Goal: Task Accomplishment & Management: Complete application form

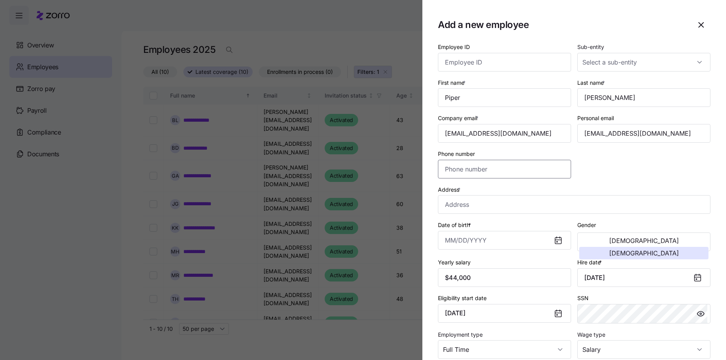
drag, startPoint x: 474, startPoint y: 160, endPoint x: 344, endPoint y: 233, distance: 150.2
click at [473, 161] on input "Phone number" at bounding box center [504, 169] width 133 height 19
type input "[PHONE_NUMBER]"
drag, startPoint x: 463, startPoint y: 211, endPoint x: 466, endPoint y: 209, distance: 4.2
click at [466, 209] on input "Address *" at bounding box center [574, 204] width 272 height 19
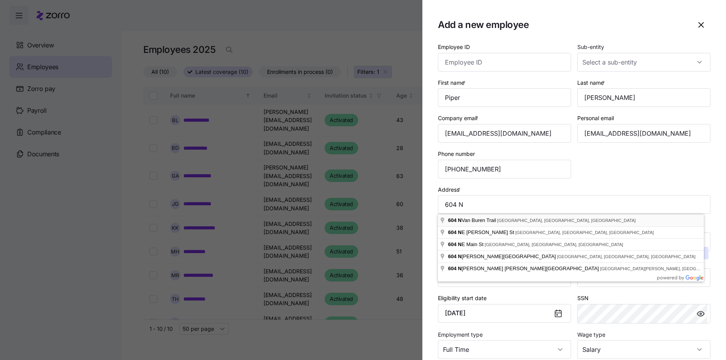
type input "[STREET_ADDRESS]"
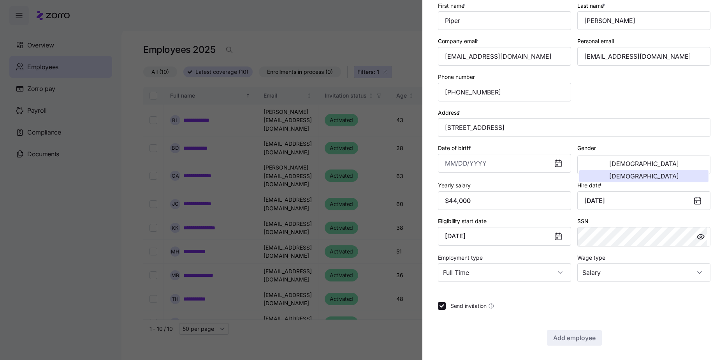
scroll to position [78, 0]
drag, startPoint x: 523, startPoint y: 331, endPoint x: 543, endPoint y: 333, distance: 19.6
click at [523, 331] on div "Add employee" at bounding box center [574, 337] width 272 height 16
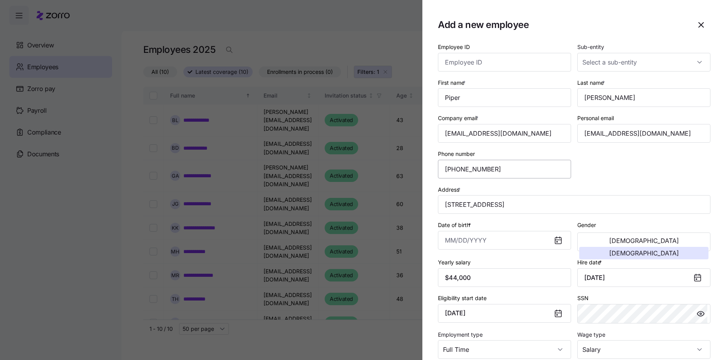
scroll to position [39, 0]
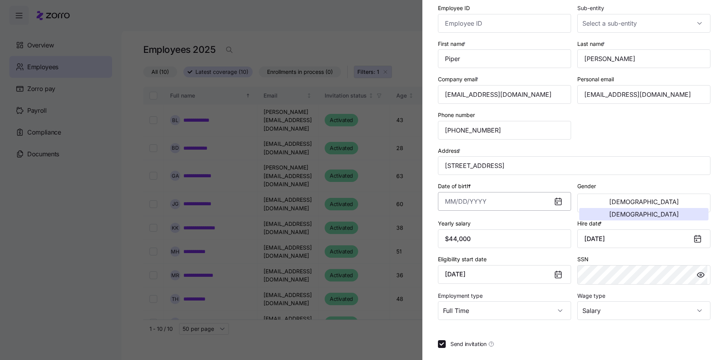
click at [490, 206] on input "Date of birth *" at bounding box center [504, 201] width 133 height 19
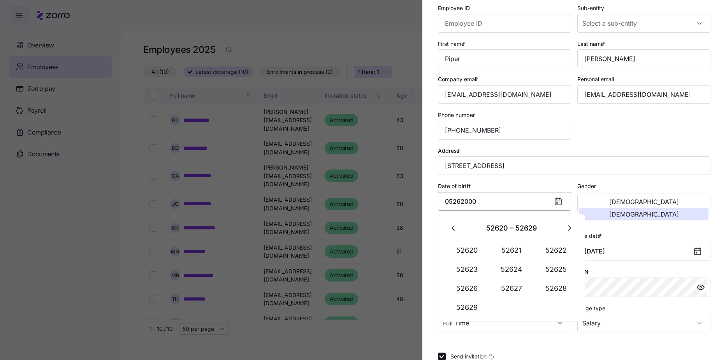
click at [452, 202] on input "05262000" at bounding box center [504, 201] width 133 height 19
click at [464, 202] on input "05/262000" at bounding box center [504, 201] width 133 height 19
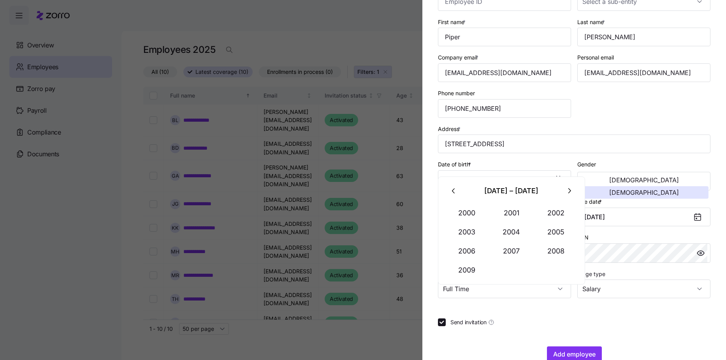
scroll to position [78, 0]
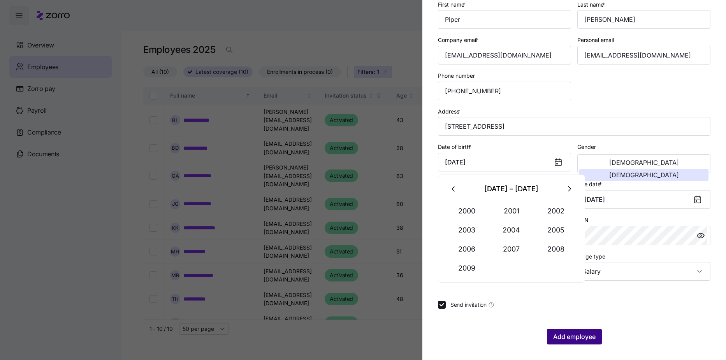
type input "[DATE]"
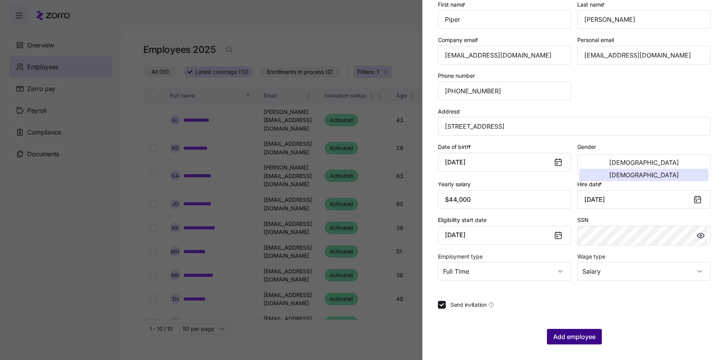
click at [577, 340] on span "Add employee" at bounding box center [574, 336] width 42 height 9
